Goal: Check status: Check status

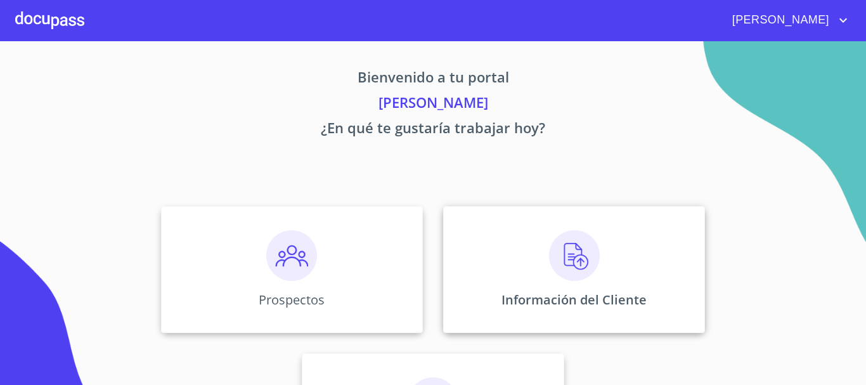
scroll to position [105, 0]
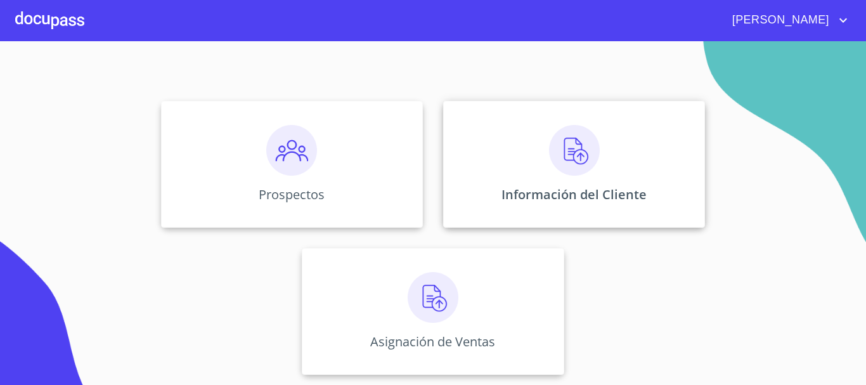
click at [542, 153] on div "Información del Cliente" at bounding box center [574, 164] width 262 height 127
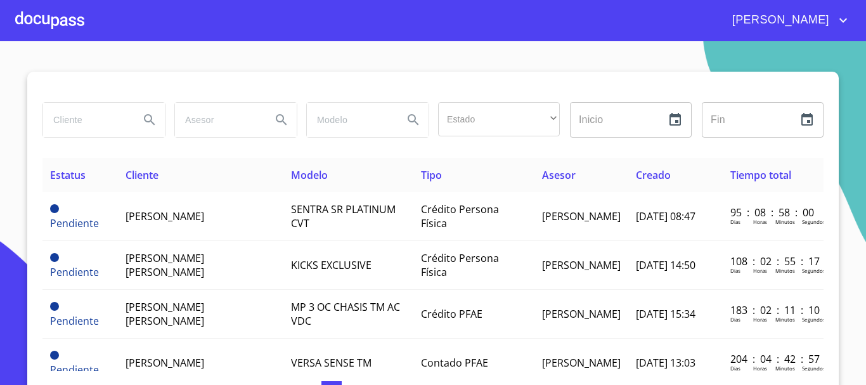
click at [107, 126] on input "search" at bounding box center [86, 120] width 86 height 34
type input "[PERSON_NAME]"
click at [144, 121] on icon "Search" at bounding box center [149, 119] width 11 height 11
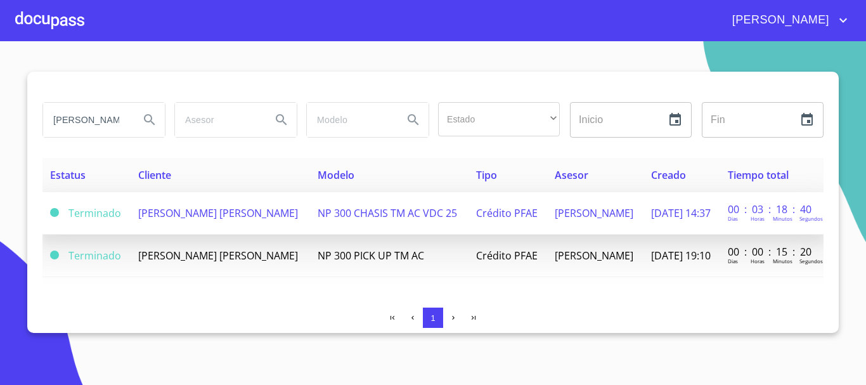
click at [370, 215] on span "NP 300 CHASIS TM AC VDC 25" at bounding box center [388, 213] width 140 height 14
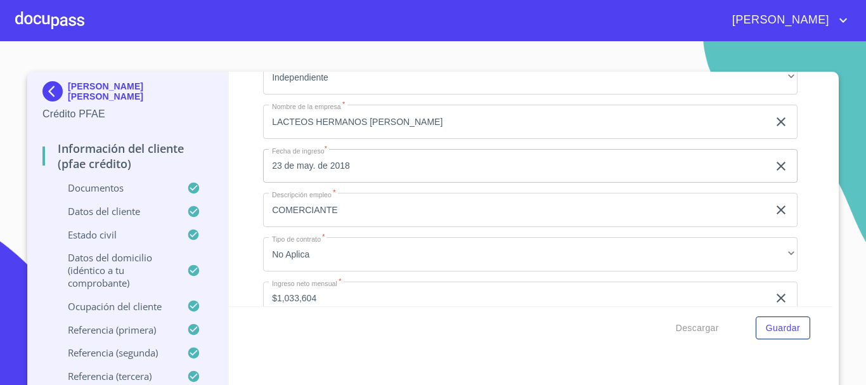
scroll to position [5935, 0]
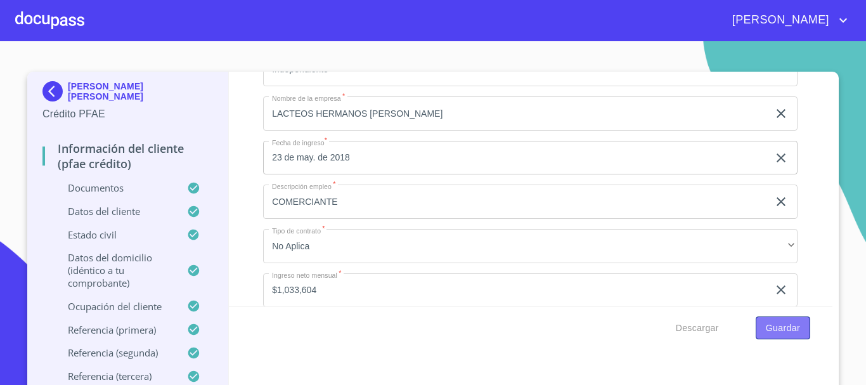
click at [655, 330] on span "Guardar" at bounding box center [783, 328] width 34 height 16
